Goal: Information Seeking & Learning: Find specific fact

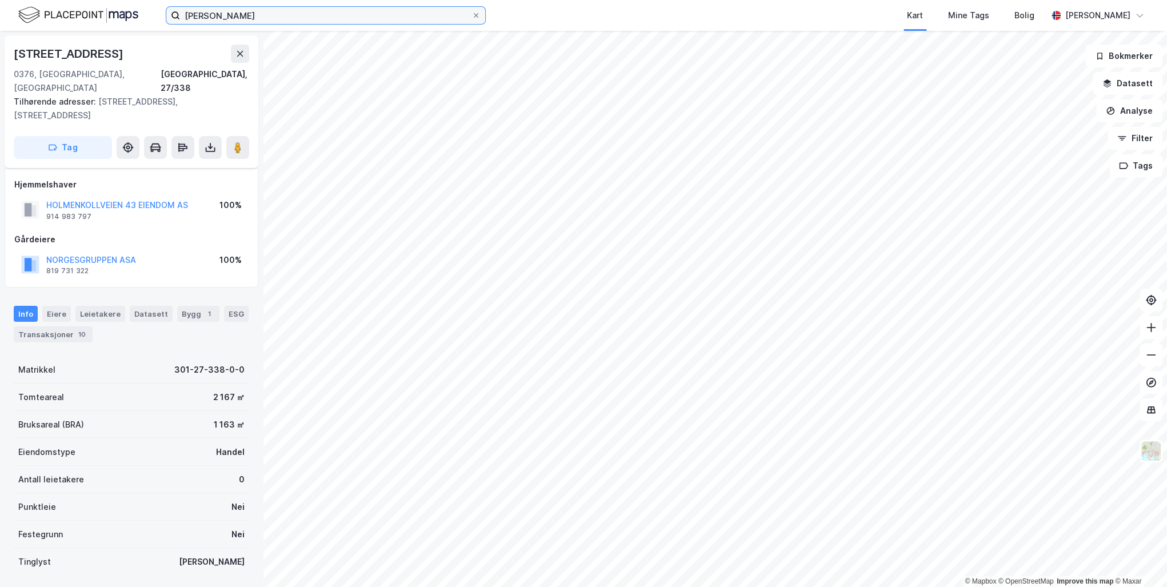
scroll to position [62, 0]
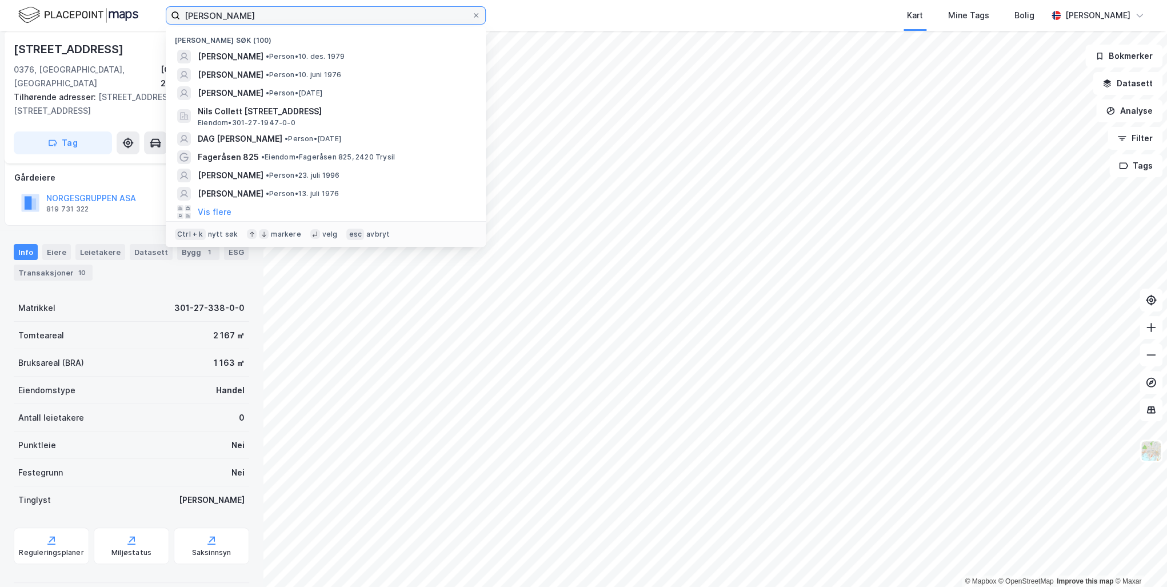
click at [0, 4] on html "[PERSON_NAME] Nylige søk (100) [PERSON_NAME] • Person • [DATE] [PERSON_NAME] • …" at bounding box center [583, 293] width 1167 height 587
paste input "[PERSON_NAME]"
type input "[PERSON_NAME]"
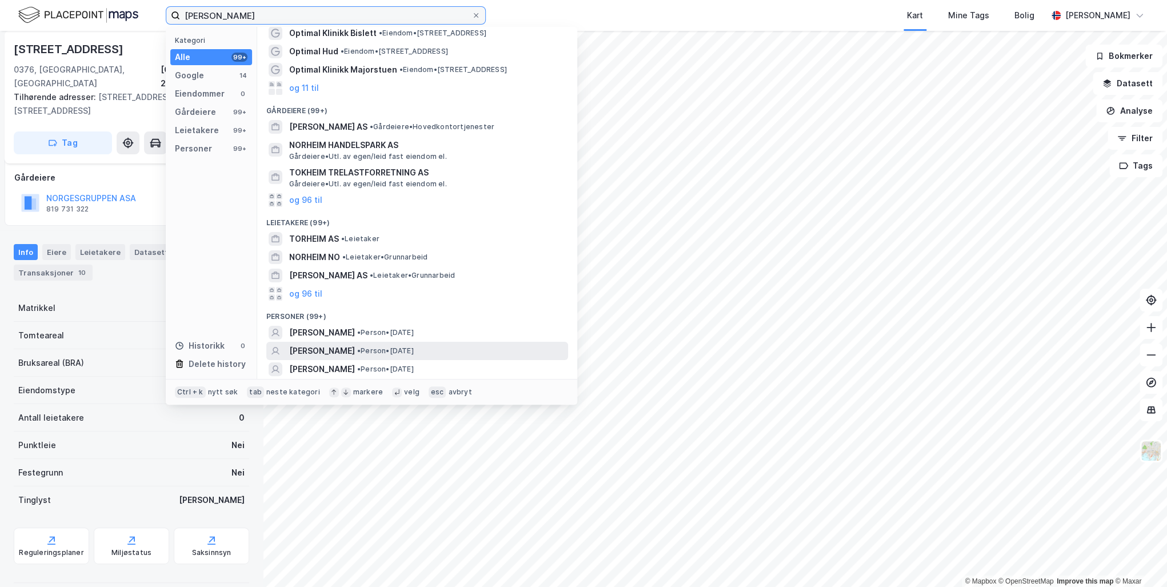
scroll to position [41, 0]
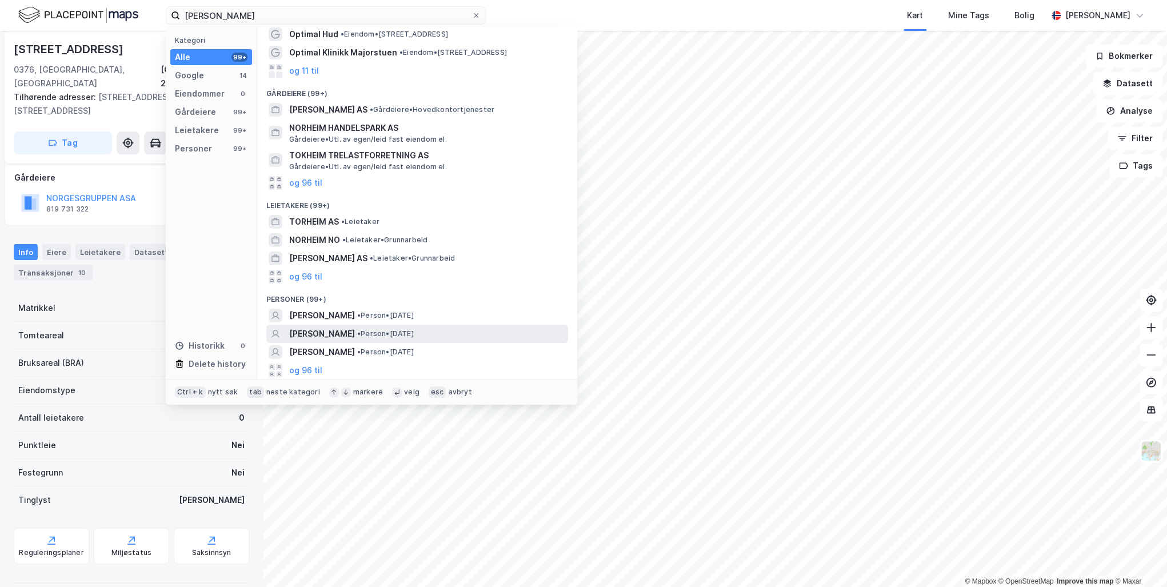
click at [330, 333] on span "[PERSON_NAME]" at bounding box center [322, 334] width 66 height 14
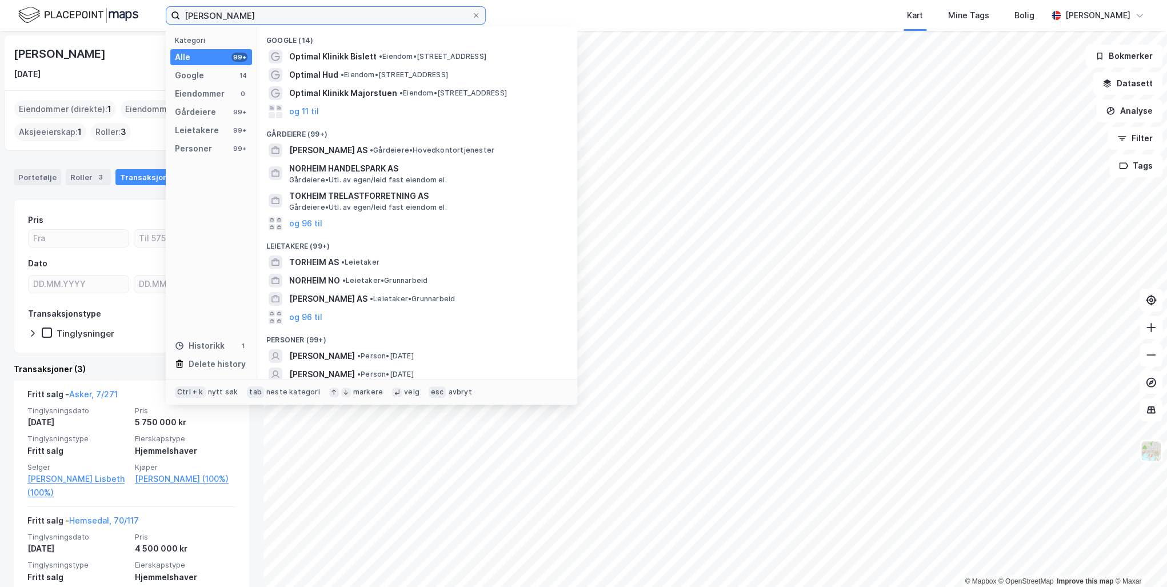
drag, startPoint x: 263, startPoint y: 15, endPoint x: 81, endPoint y: 15, distance: 182.3
click at [82, 15] on div "[PERSON_NAME] Kategori Alle 99+ Google 14 Eiendommer 0 Gårdeiere 99+ Leietakere…" at bounding box center [583, 15] width 1167 height 31
paste input "[PERSON_NAME] [PERSON_NAME]"
type input "[PERSON_NAME] [PERSON_NAME]"
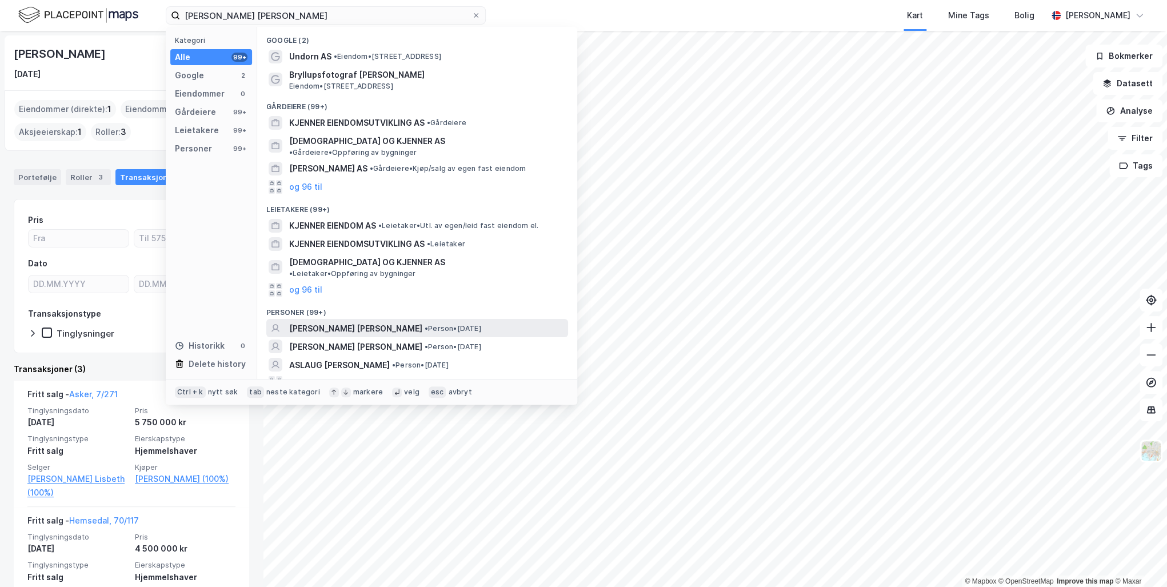
click at [325, 322] on span "[PERSON_NAME] [PERSON_NAME]" at bounding box center [355, 329] width 133 height 14
